Goal: Go to known website: Go to known website

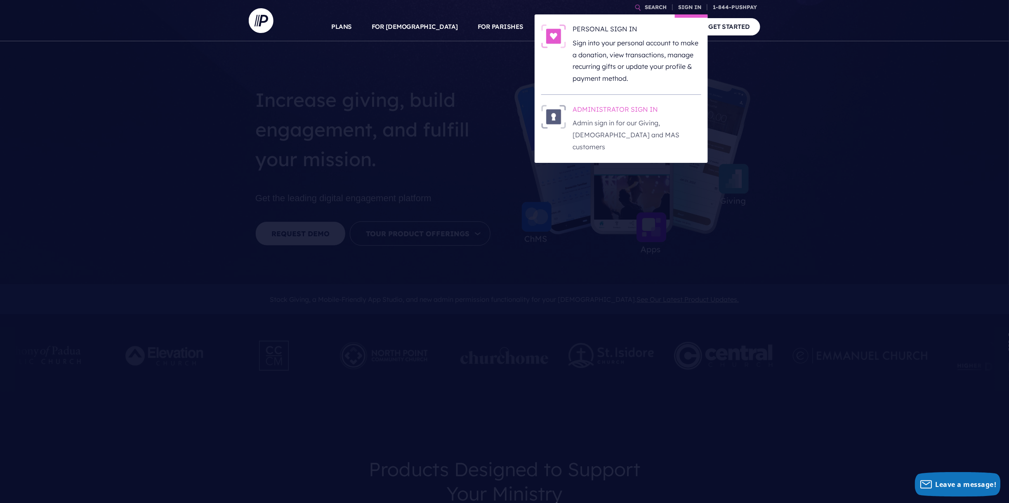
click at [602, 114] on h6 "ADMINISTRATOR SIGN IN" at bounding box center [637, 111] width 129 height 12
click at [596, 132] on p "Admin sign in for our Giving, [DEMOGRAPHIC_DATA] and MAS customers" at bounding box center [637, 134] width 129 height 35
click at [600, 112] on h6 "ADMINISTRATOR SIGN IN" at bounding box center [637, 111] width 129 height 12
